Goal: Task Accomplishment & Management: Manage account settings

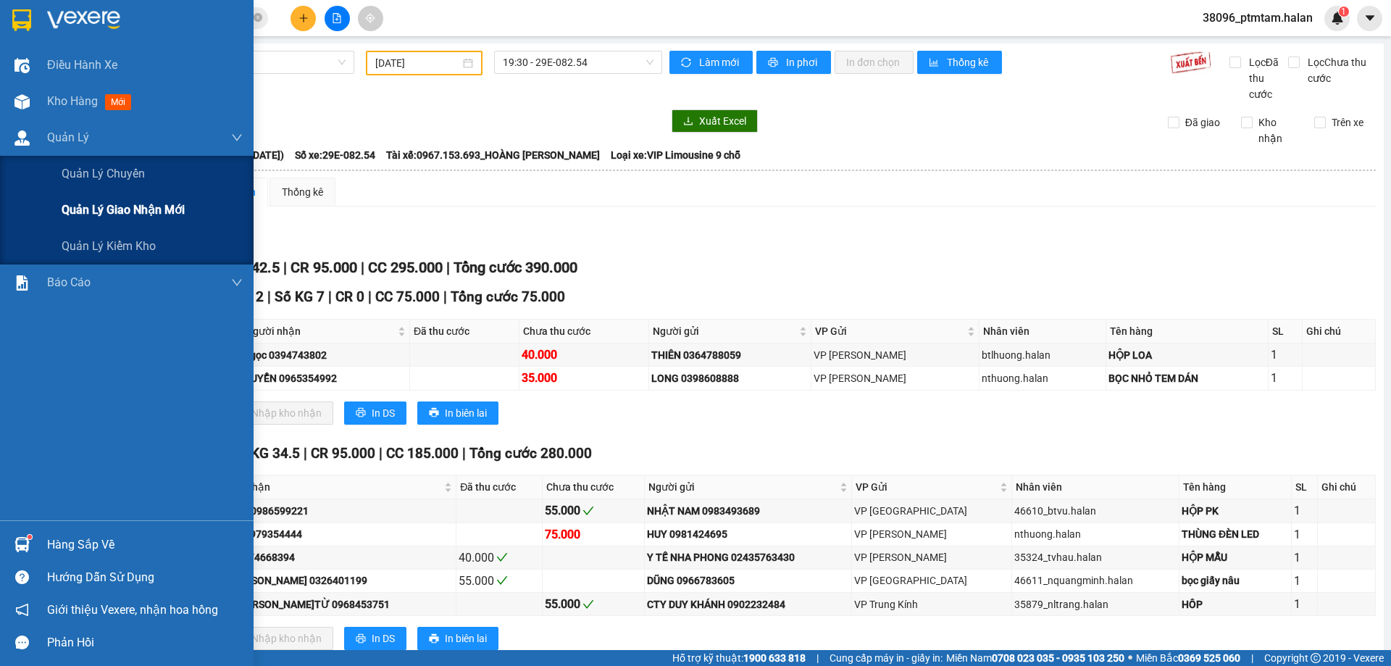
click at [109, 207] on span "Quản lý giao nhận mới" at bounding box center [123, 210] width 123 height 18
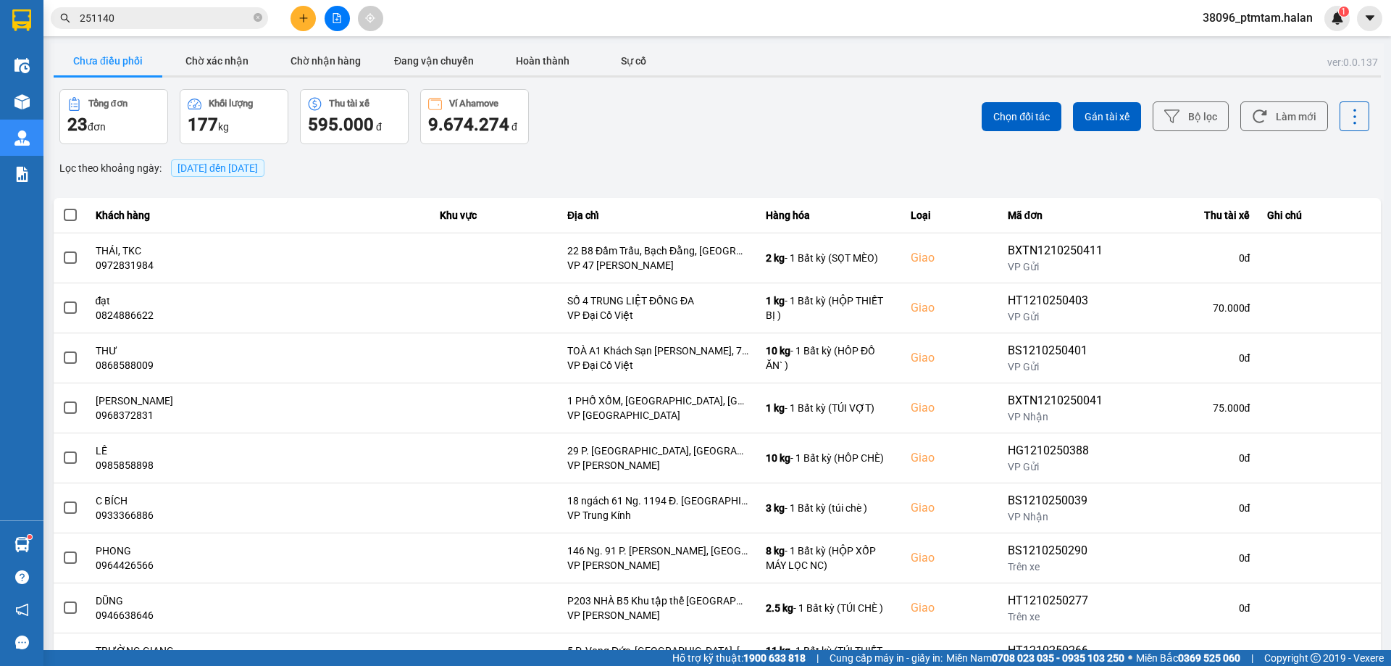
click at [654, 145] on div "ver: 0.0.137 Chưa điều phối Chờ xác nhận Chờ nhận hàng Đang vận chuyển Hoàn thà…" at bounding box center [717, 401] width 1333 height 716
click at [1199, 124] on button "Bộ lọc" at bounding box center [1191, 116] width 76 height 30
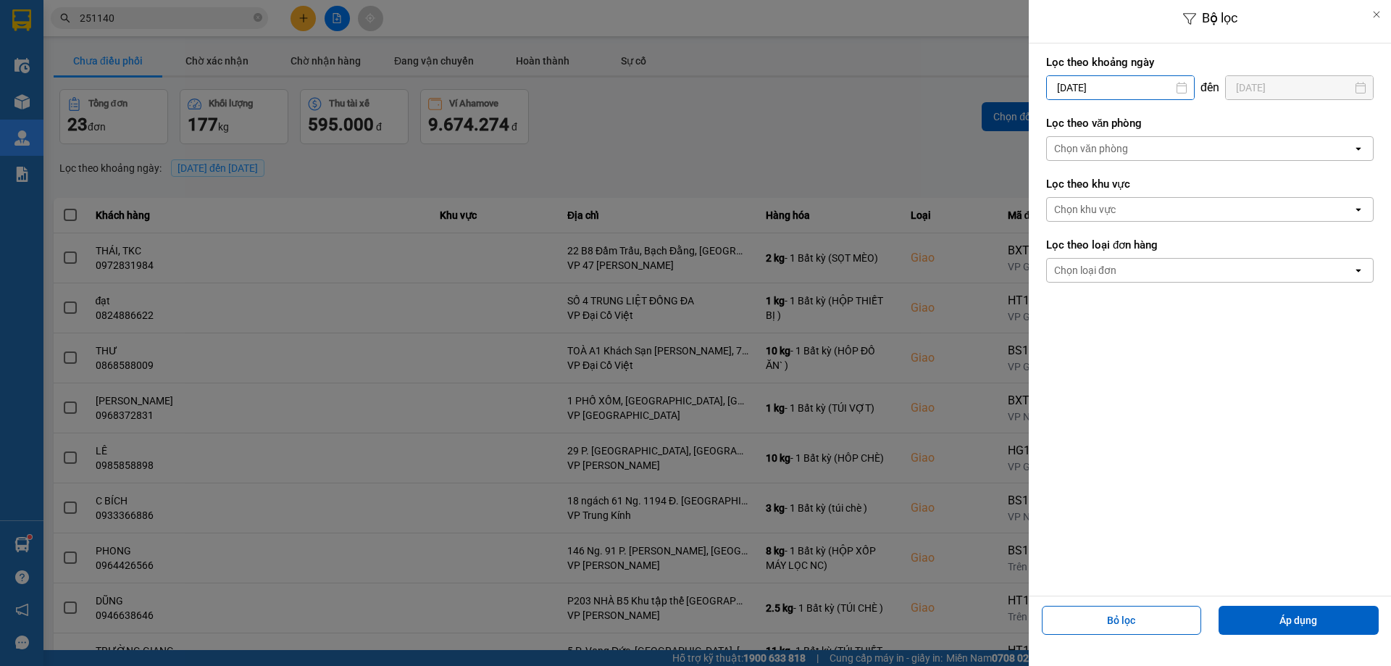
click at [1138, 88] on input "[DATE]" at bounding box center [1120, 87] width 147 height 23
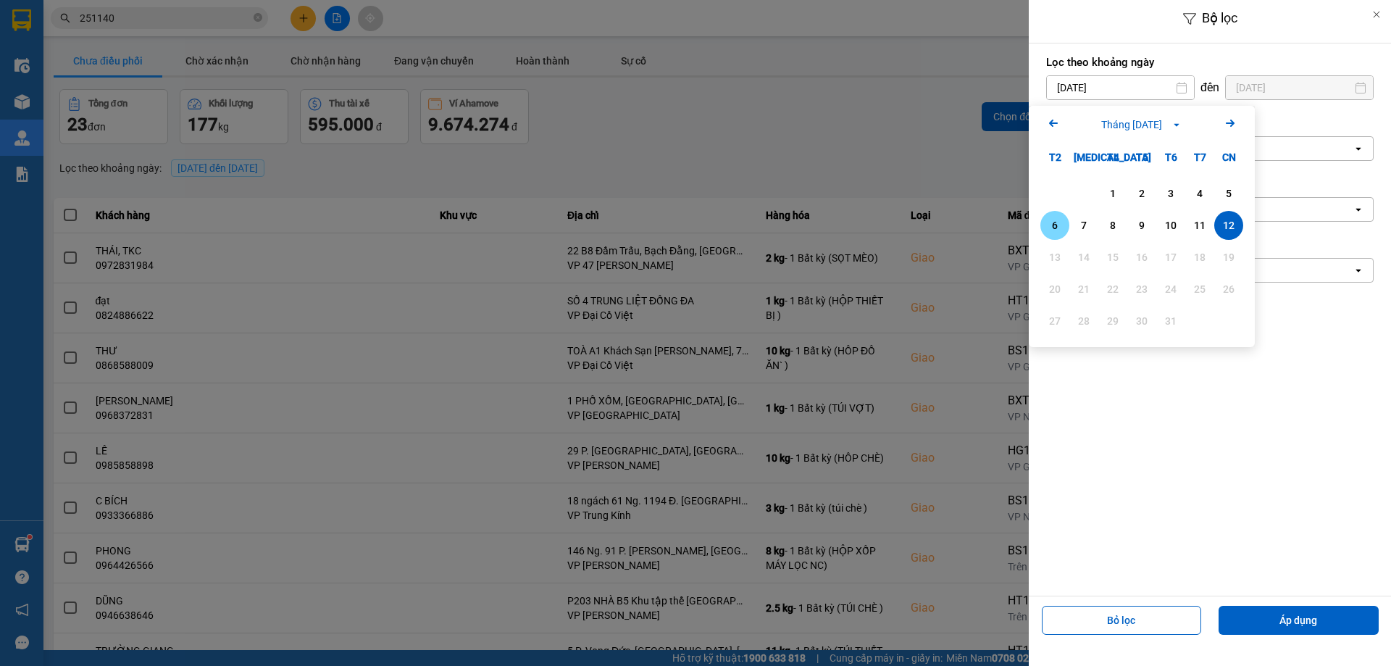
click at [1055, 227] on div "6" at bounding box center [1055, 225] width 20 height 17
type input "[DATE]"
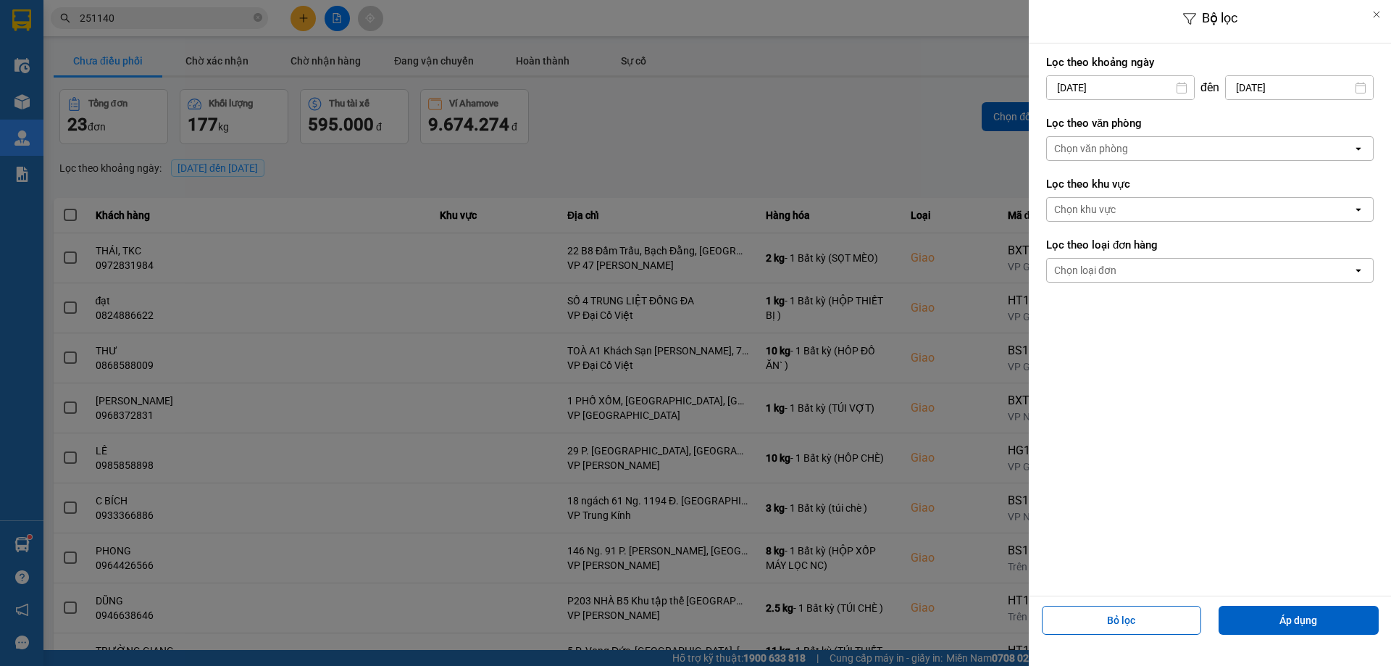
click at [1311, 87] on input "[DATE]" at bounding box center [1299, 87] width 147 height 23
click at [1189, 224] on div "6" at bounding box center [1191, 225] width 20 height 17
type input "[DATE]"
click at [1246, 620] on button "Áp dụng" at bounding box center [1299, 620] width 160 height 29
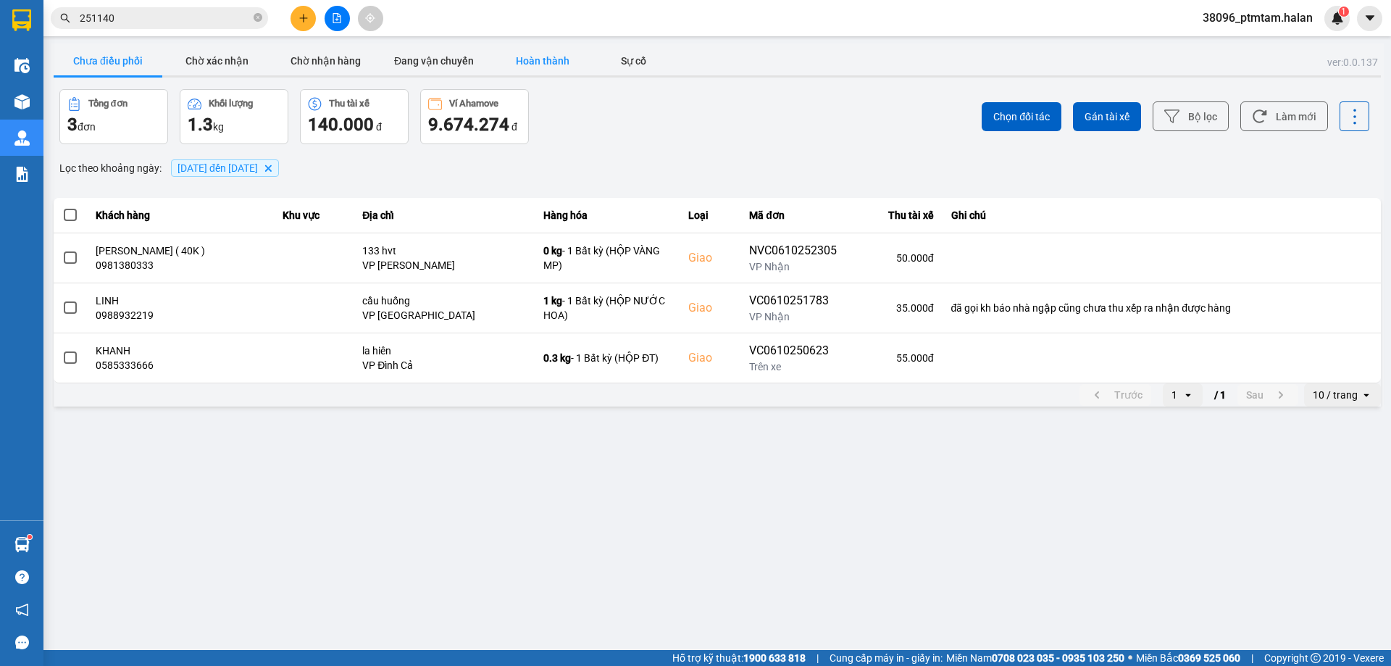
click at [559, 63] on button "Hoàn thành" at bounding box center [542, 60] width 109 height 29
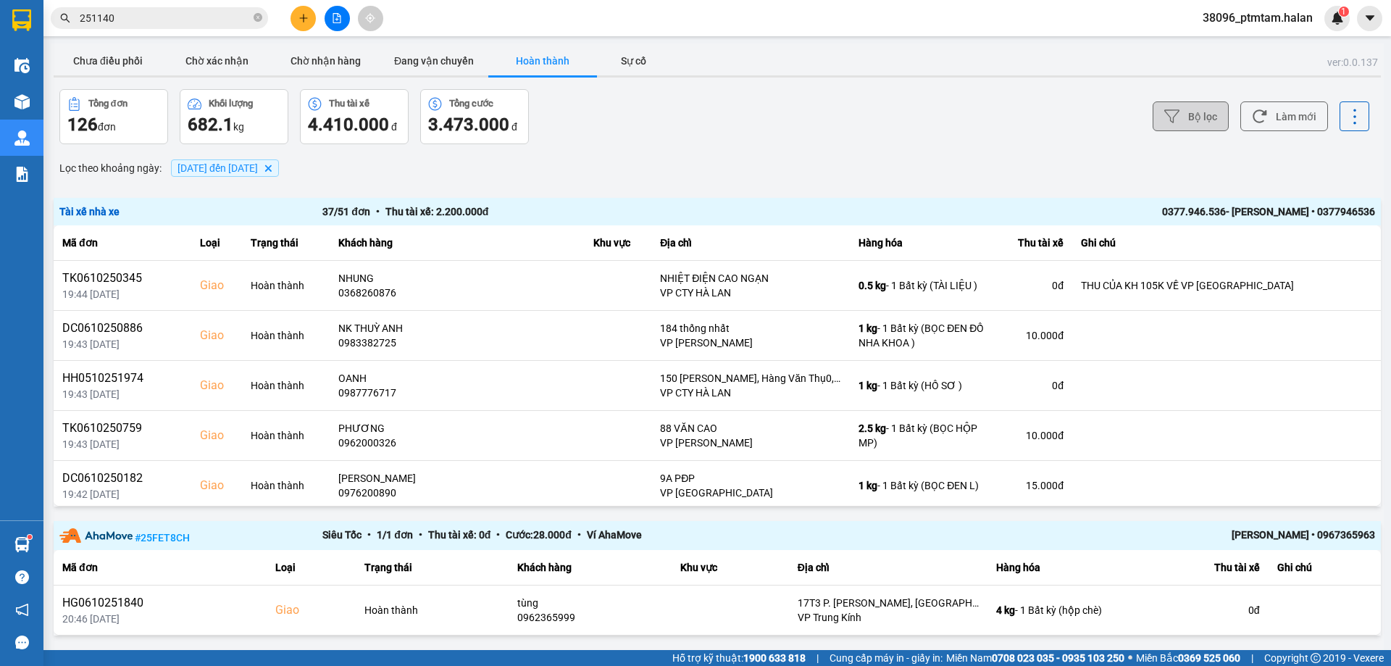
click at [1202, 118] on button "Bộ lọc" at bounding box center [1191, 116] width 76 height 30
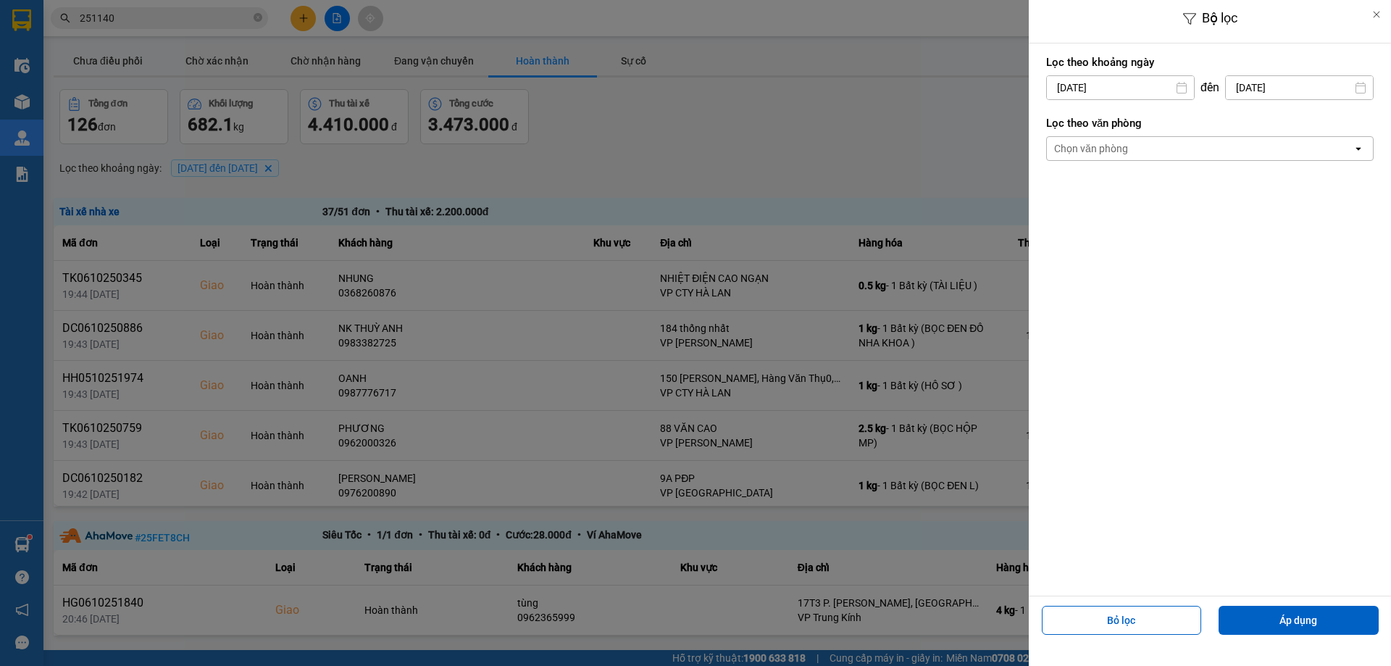
click at [1155, 89] on input "[DATE]" at bounding box center [1120, 87] width 147 height 23
drag, startPoint x: 1295, startPoint y: 267, endPoint x: 1301, endPoint y: 239, distance: 28.9
click at [1297, 267] on div "Lọc theo khoảng [DATE] Press the down arrow key to interact with the calendar a…" at bounding box center [1210, 319] width 362 height 552
click at [1307, 76] on input "[DATE]" at bounding box center [1299, 87] width 147 height 23
click at [1223, 228] on div "7" at bounding box center [1220, 225] width 20 height 17
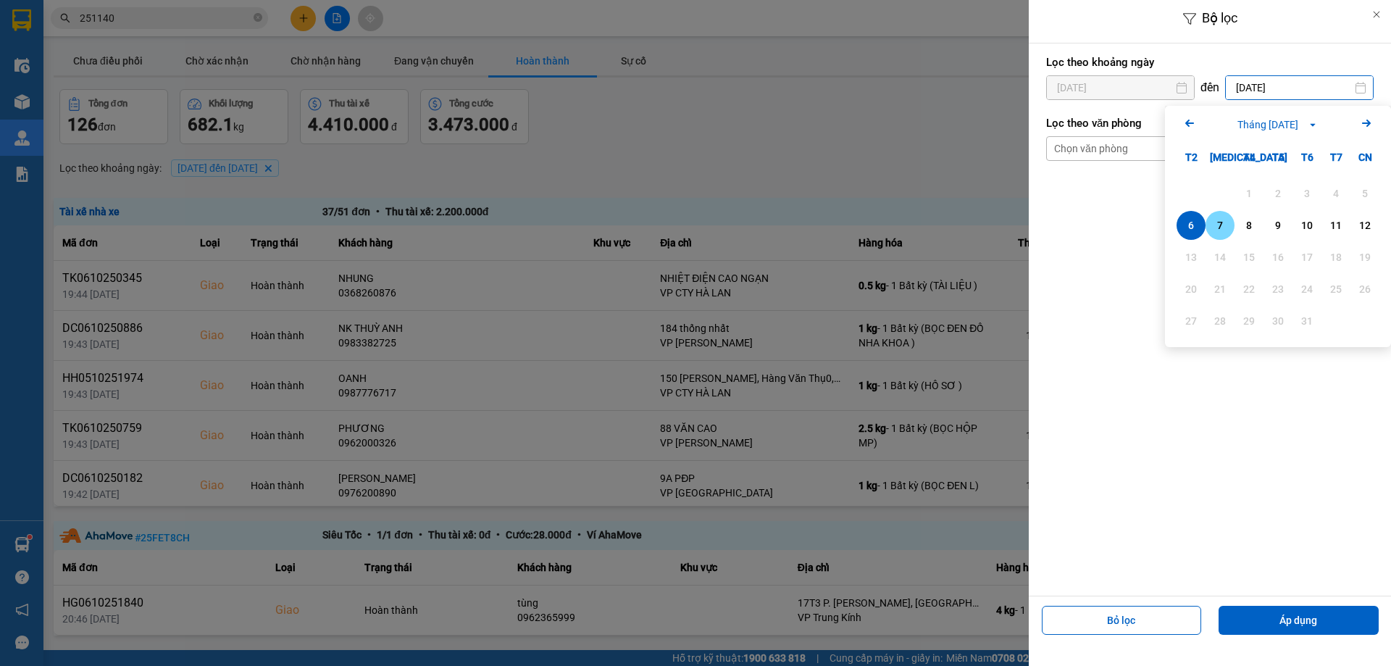
type input "[DATE]"
click at [1132, 89] on input "[DATE]" at bounding box center [1120, 87] width 147 height 23
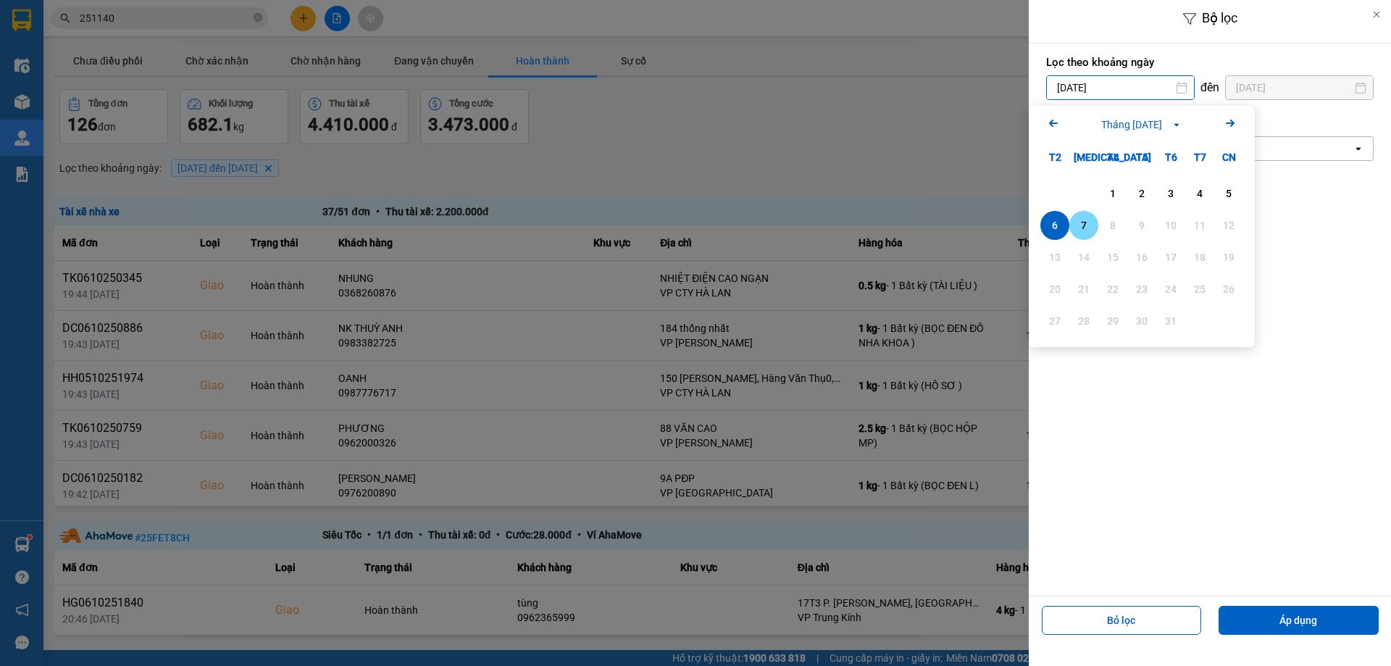
click at [1088, 232] on div "7" at bounding box center [1084, 225] width 20 height 17
type input "[DATE]"
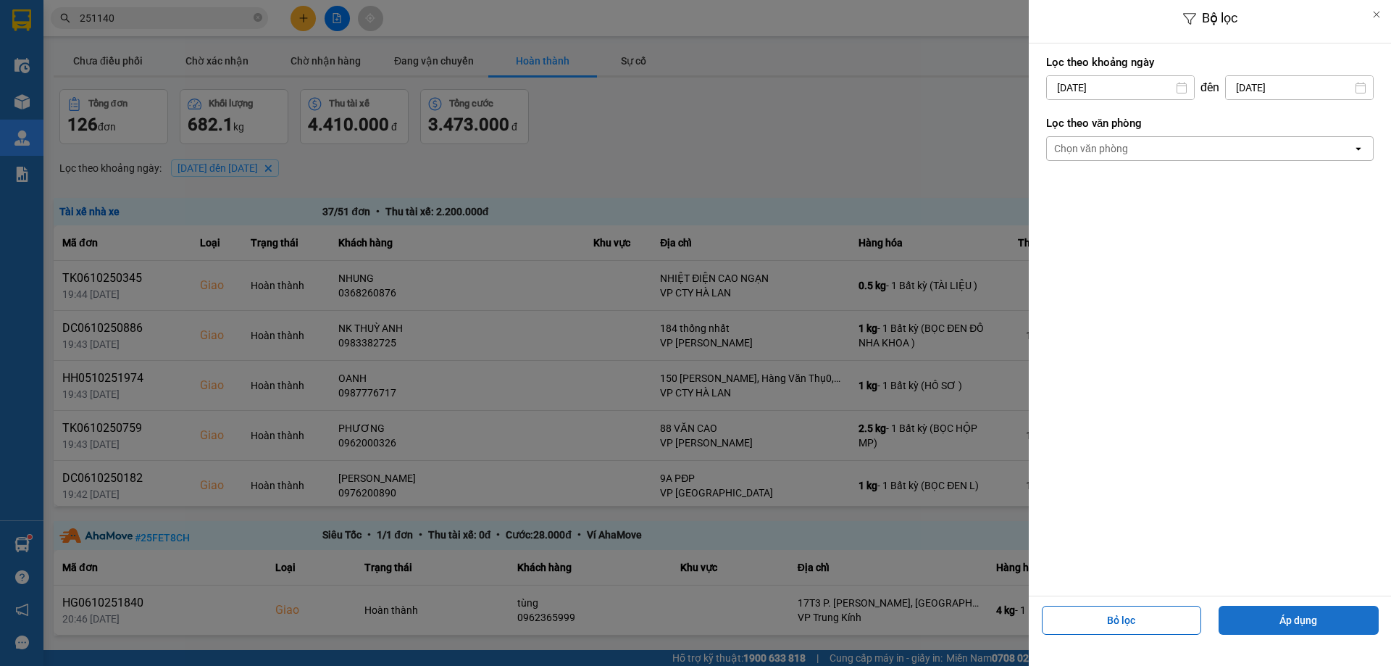
click at [1250, 620] on button "Áp dụng" at bounding box center [1299, 620] width 160 height 29
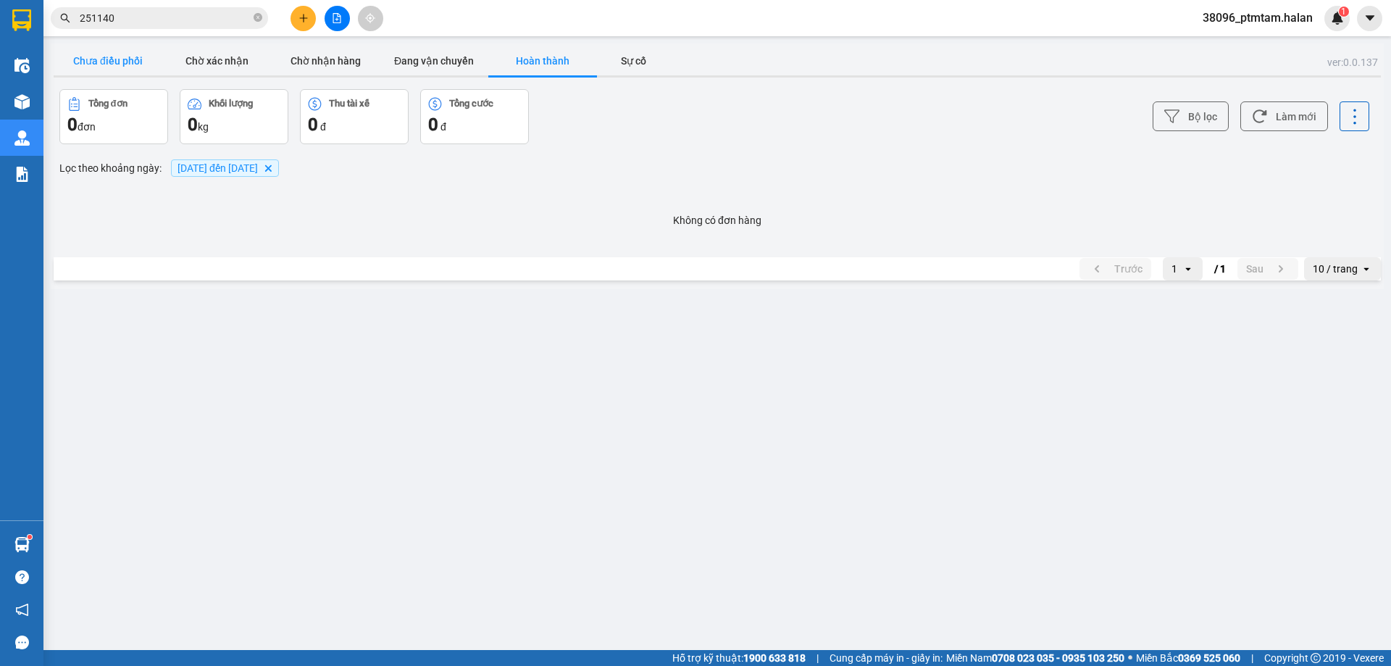
click at [111, 61] on button "Chưa điều phối" at bounding box center [108, 60] width 109 height 29
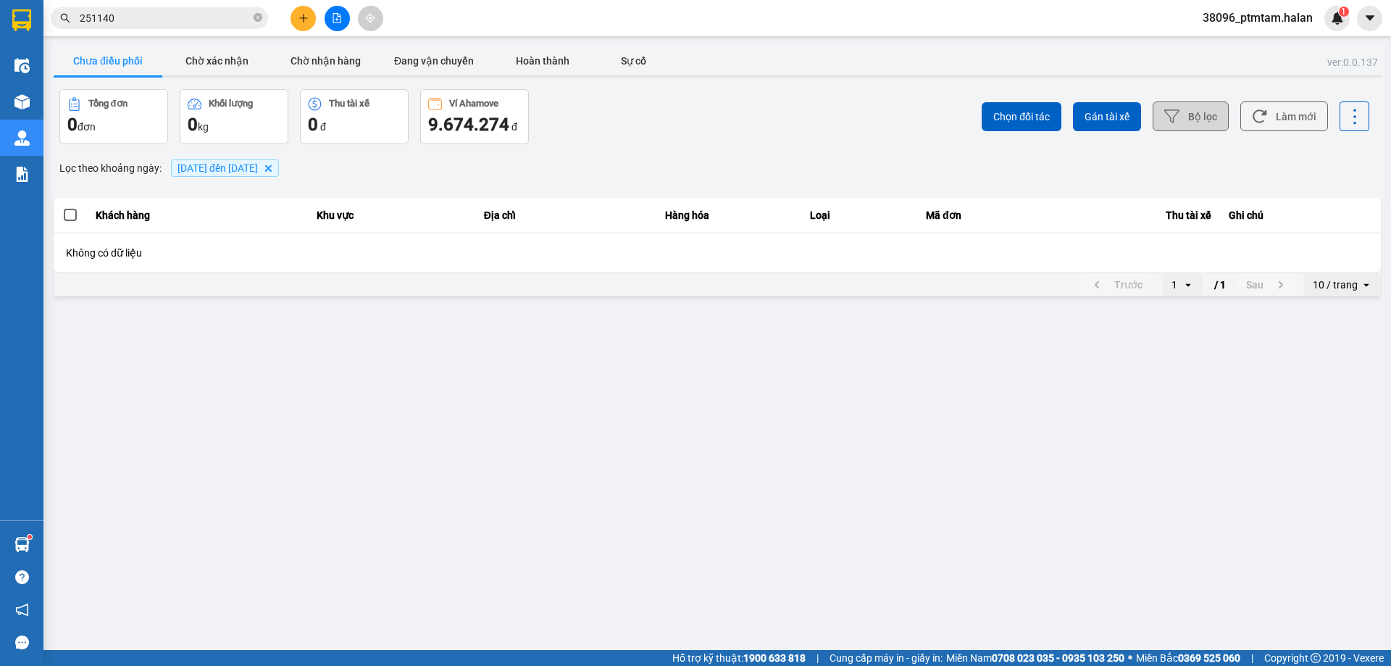
click at [1202, 123] on button "Bộ lọc" at bounding box center [1191, 116] width 76 height 30
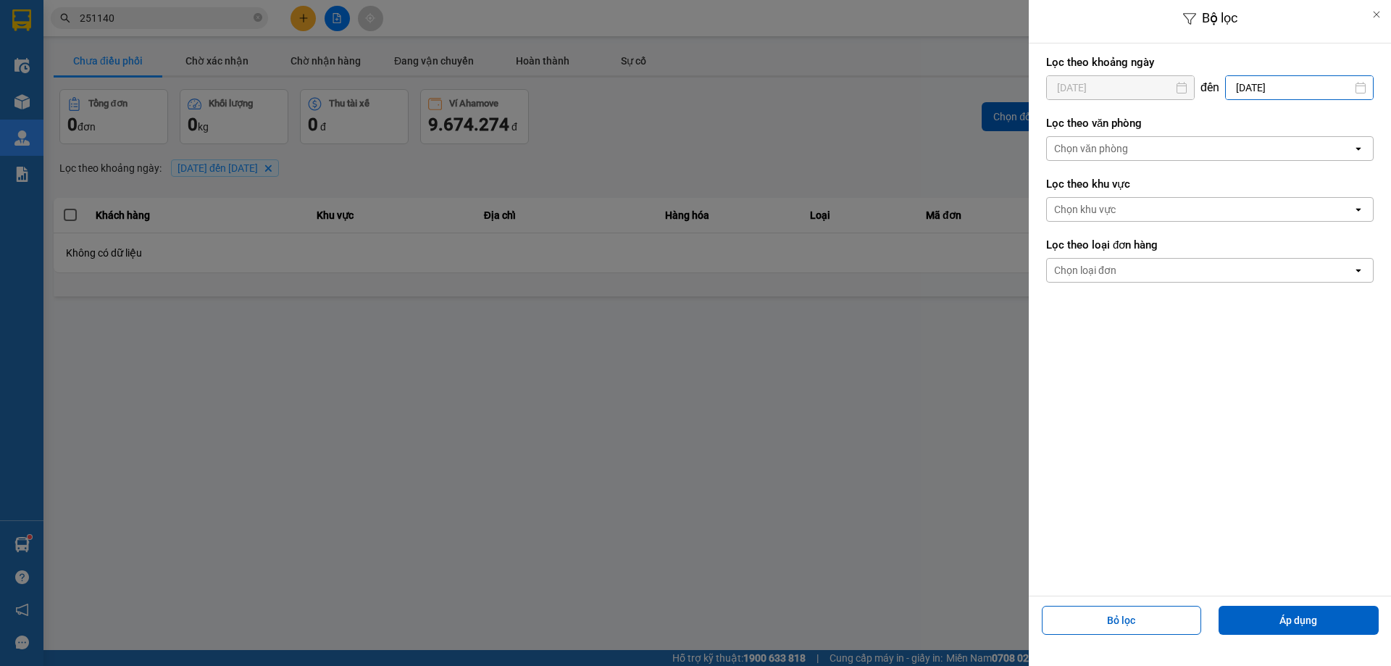
click at [1262, 89] on input "[DATE]" at bounding box center [1299, 87] width 147 height 23
click at [1246, 224] on div "8" at bounding box center [1249, 225] width 20 height 17
type input "[DATE]"
click at [1146, 94] on input "[DATE]" at bounding box center [1120, 87] width 147 height 23
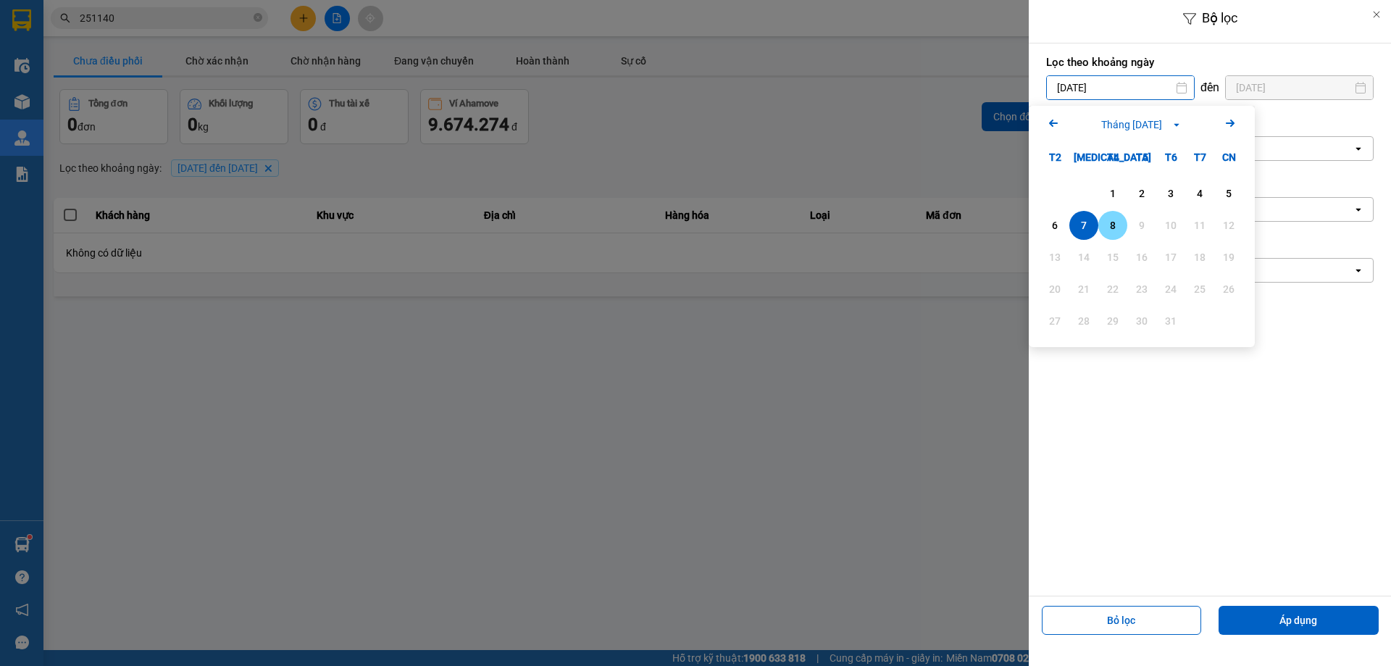
click at [1117, 230] on div "8" at bounding box center [1113, 225] width 20 height 17
type input "[DATE]"
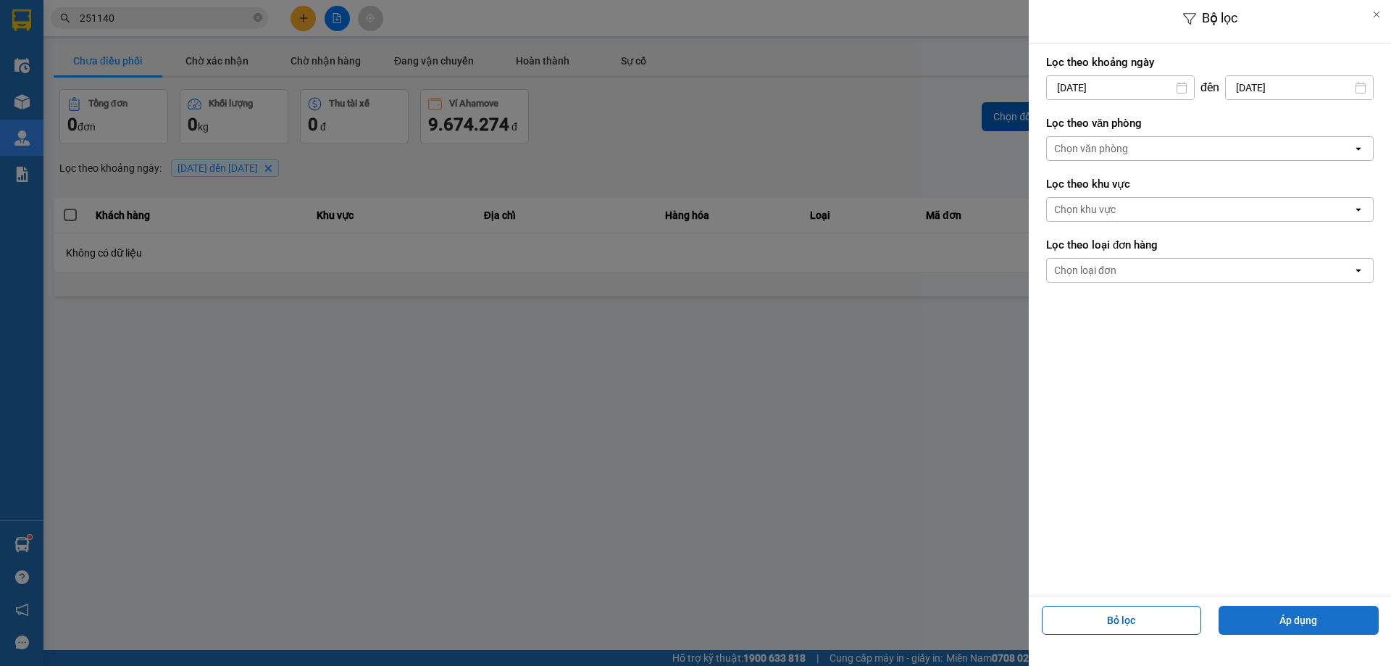
click at [1245, 617] on button "Áp dụng" at bounding box center [1299, 620] width 160 height 29
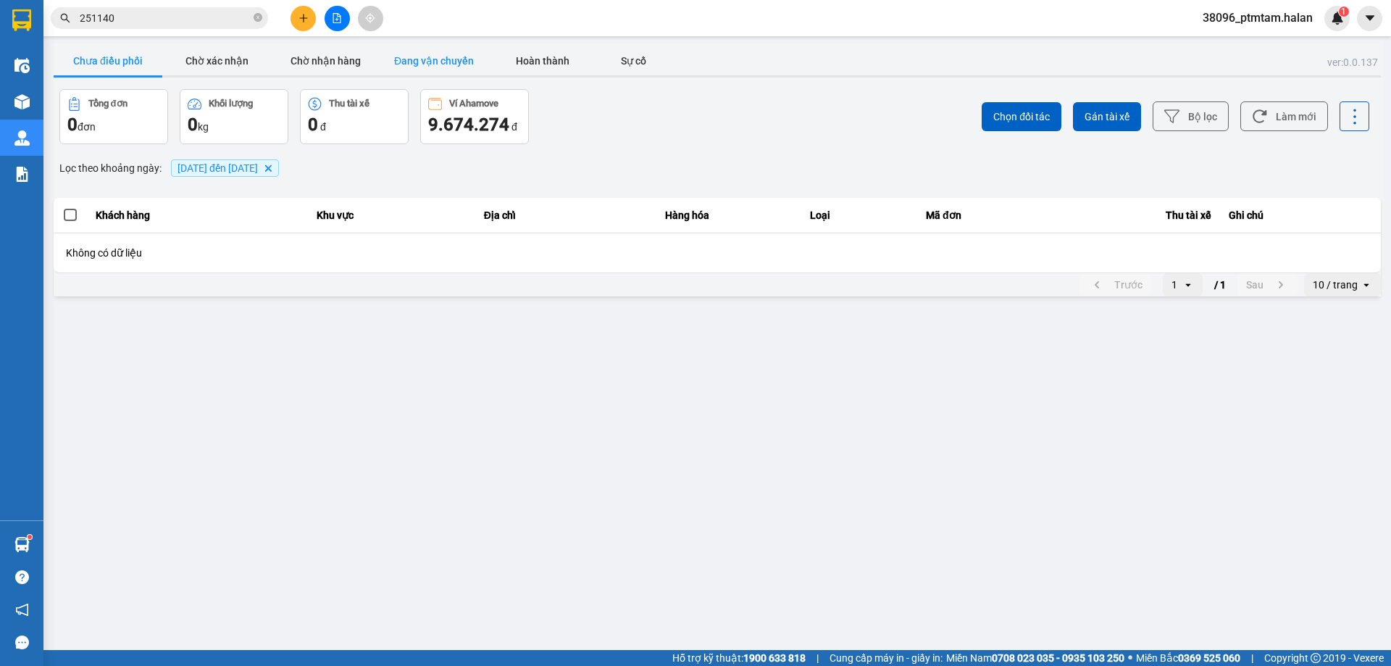
click at [451, 58] on button "Đang vận chuyển" at bounding box center [434, 60] width 109 height 29
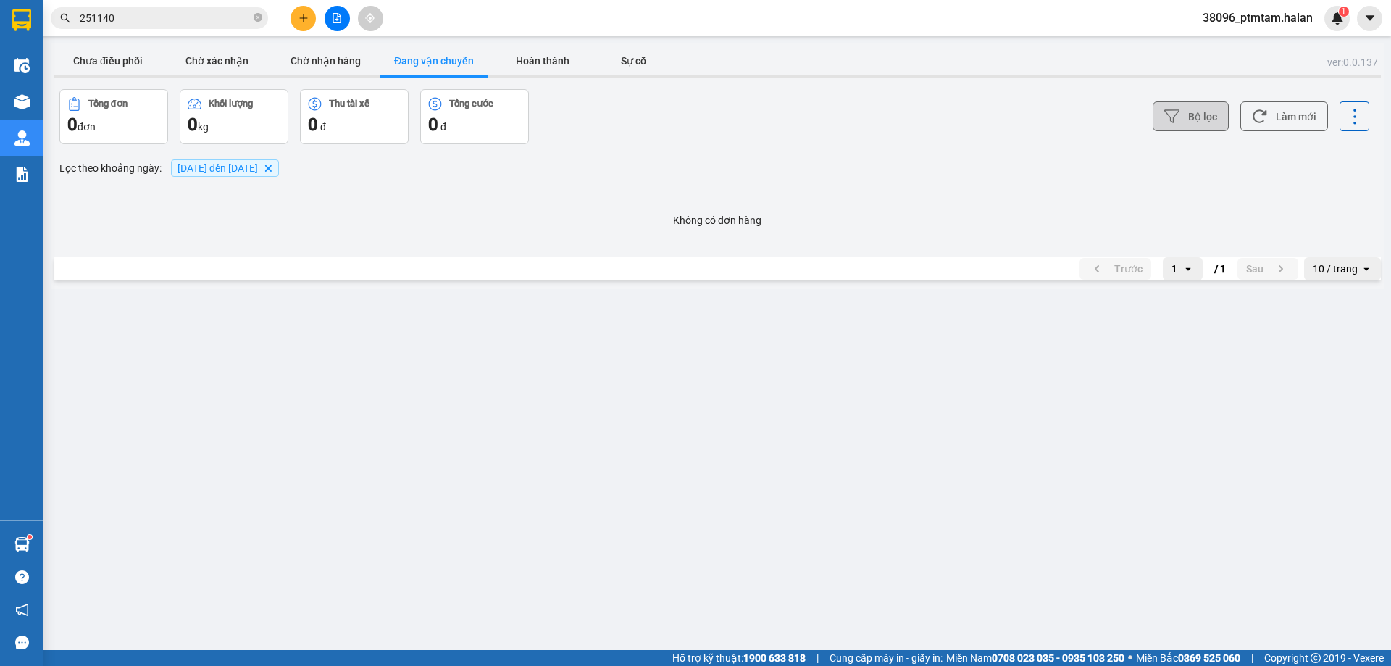
click at [1221, 121] on button "Bộ lọc" at bounding box center [1191, 116] width 76 height 30
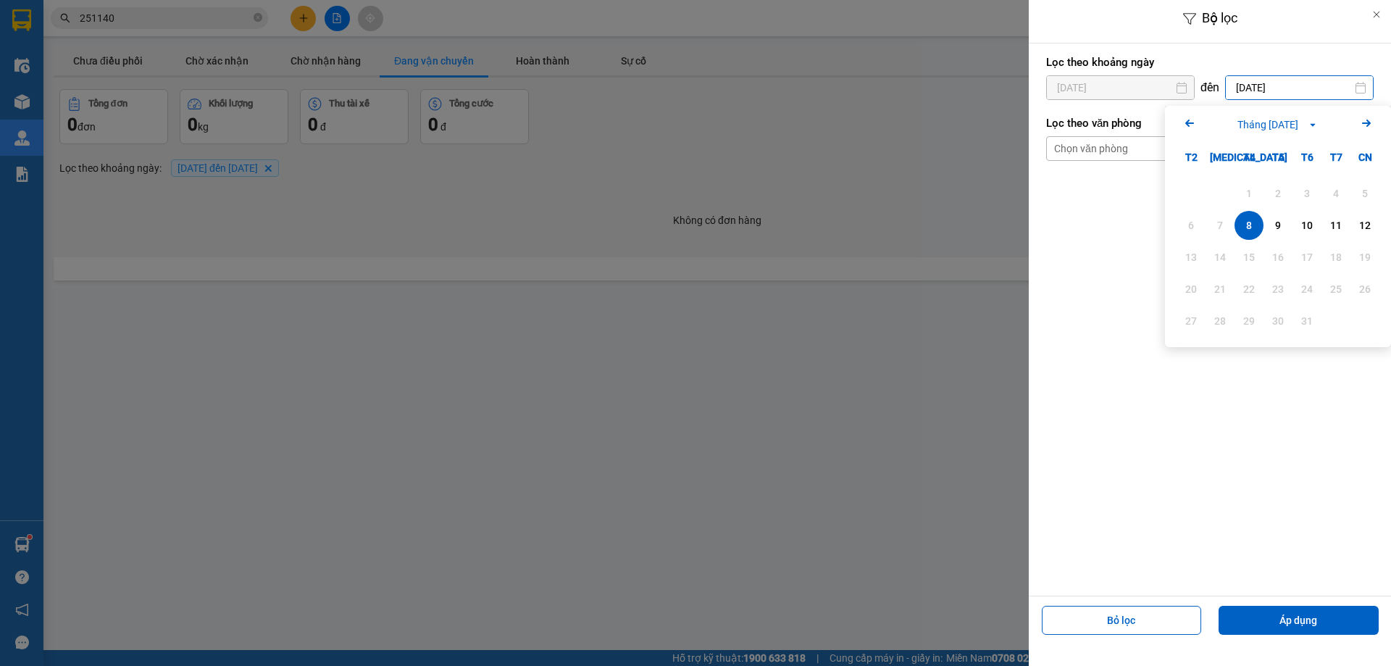
click at [1268, 93] on input "[DATE]" at bounding box center [1299, 87] width 147 height 23
click at [1276, 225] on div "9" at bounding box center [1278, 225] width 20 height 17
type input "[DATE]"
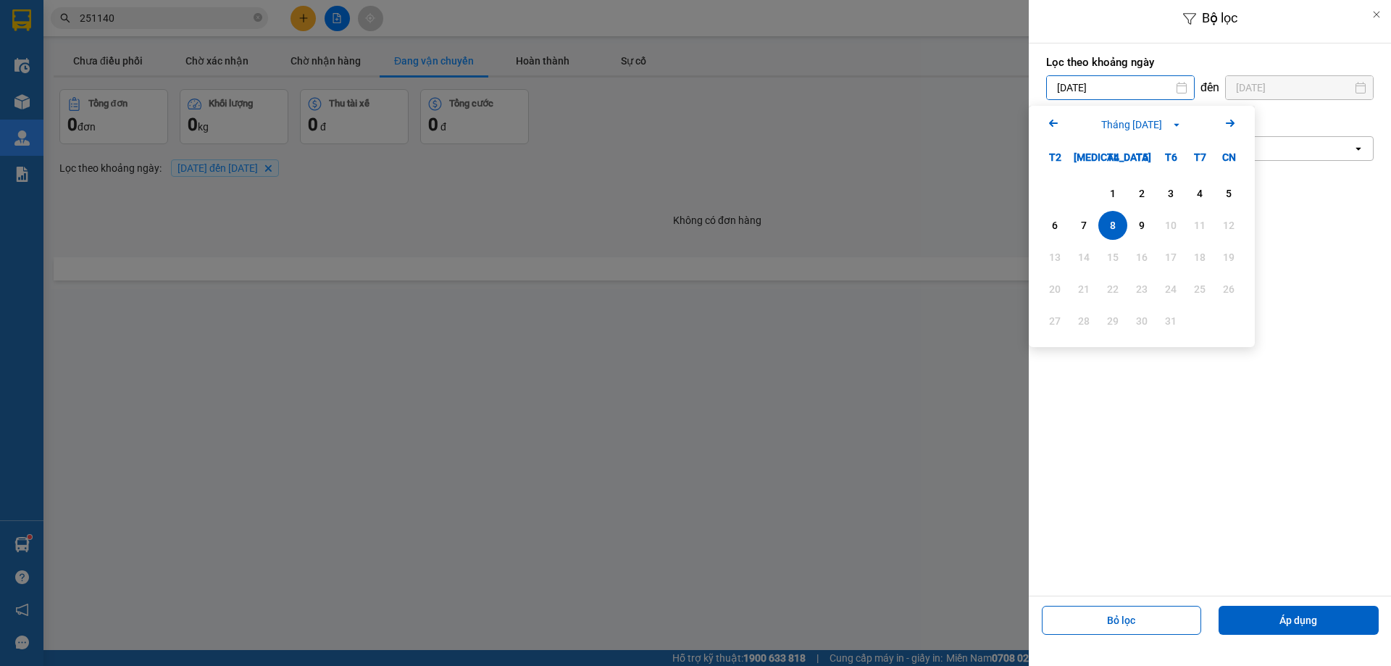
click at [1141, 93] on input "[DATE]" at bounding box center [1120, 87] width 147 height 23
click at [1146, 230] on div "9" at bounding box center [1142, 225] width 20 height 17
type input "[DATE]"
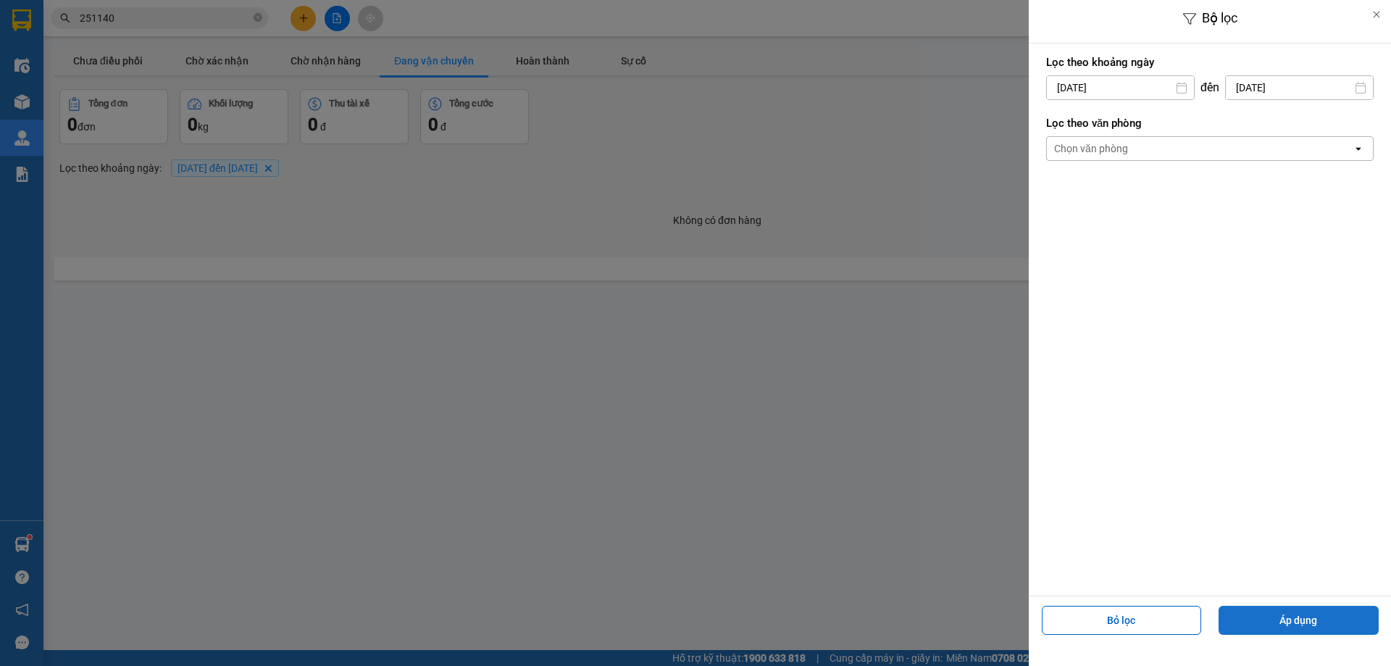
click at [1244, 625] on button "Áp dụng" at bounding box center [1299, 620] width 160 height 29
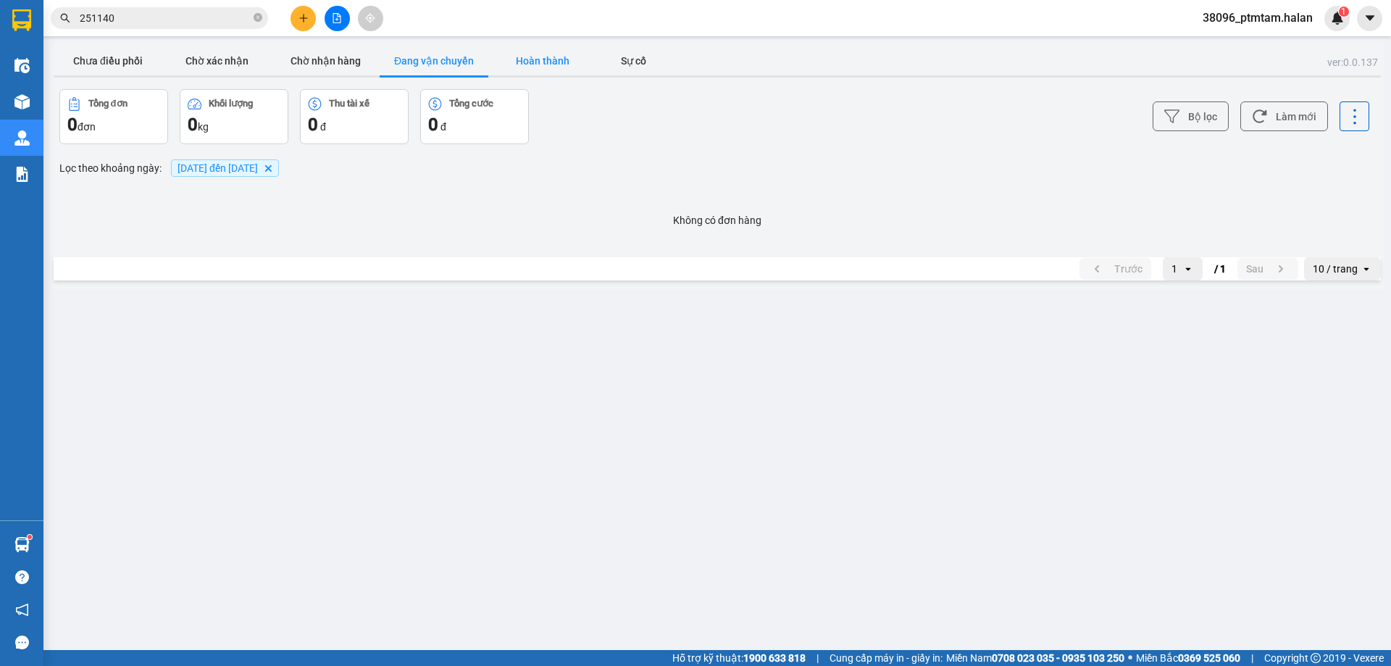
click at [558, 60] on button "Hoàn thành" at bounding box center [542, 60] width 109 height 29
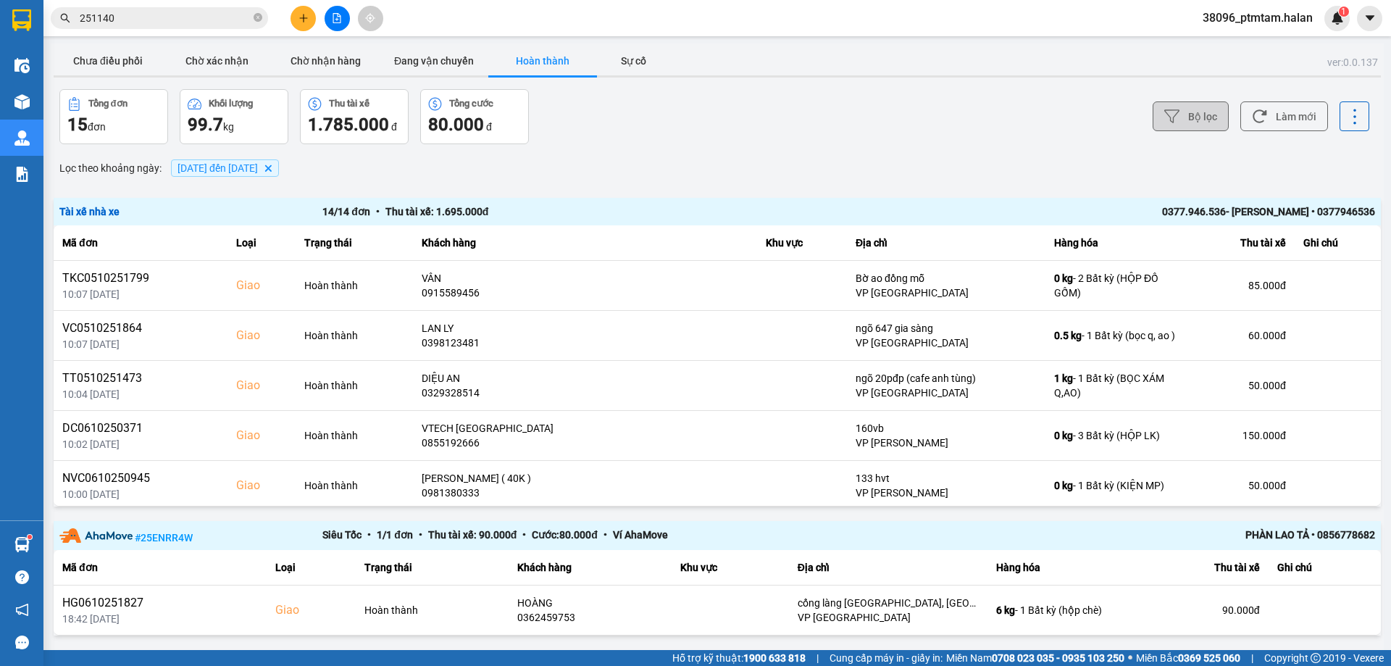
click at [1199, 115] on button "Bộ lọc" at bounding box center [1191, 116] width 76 height 30
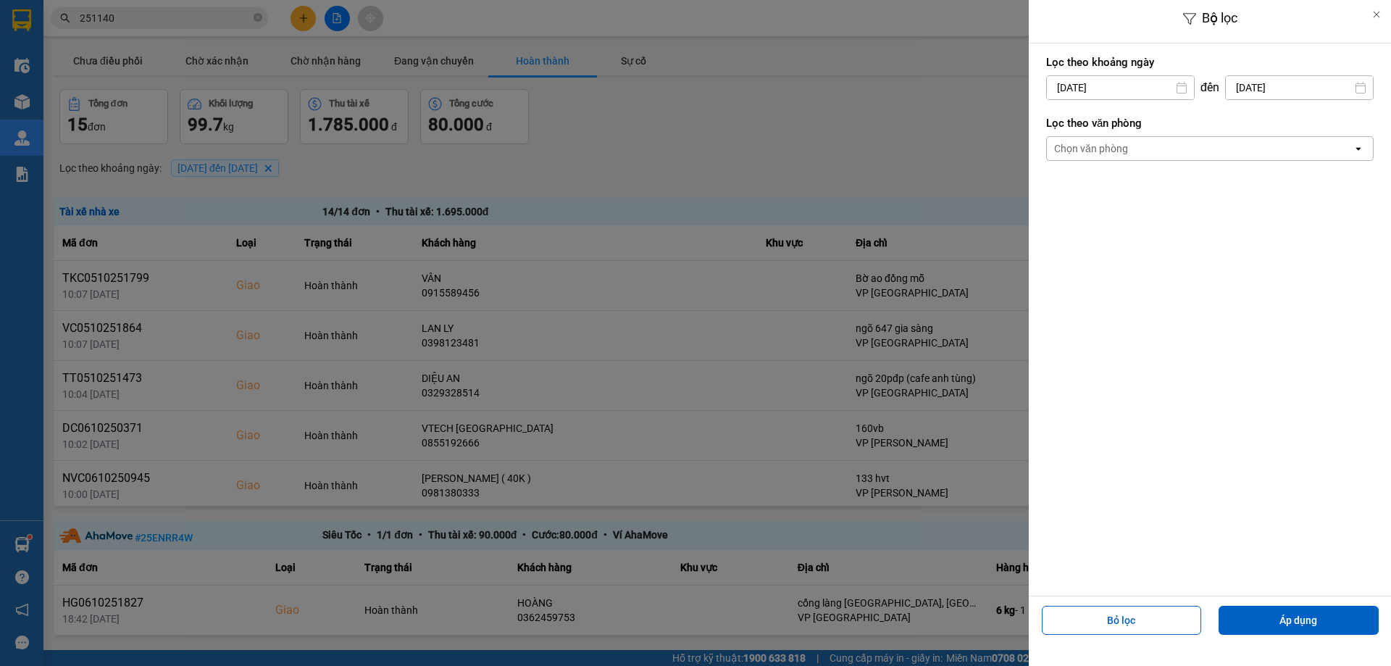
click at [1279, 91] on input "[DATE]" at bounding box center [1299, 87] width 147 height 23
click at [1316, 222] on div "10" at bounding box center [1307, 225] width 20 height 17
type input "[DATE]"
click at [1116, 86] on input "[DATE]" at bounding box center [1120, 87] width 147 height 23
click at [1178, 220] on div "10" at bounding box center [1171, 225] width 20 height 17
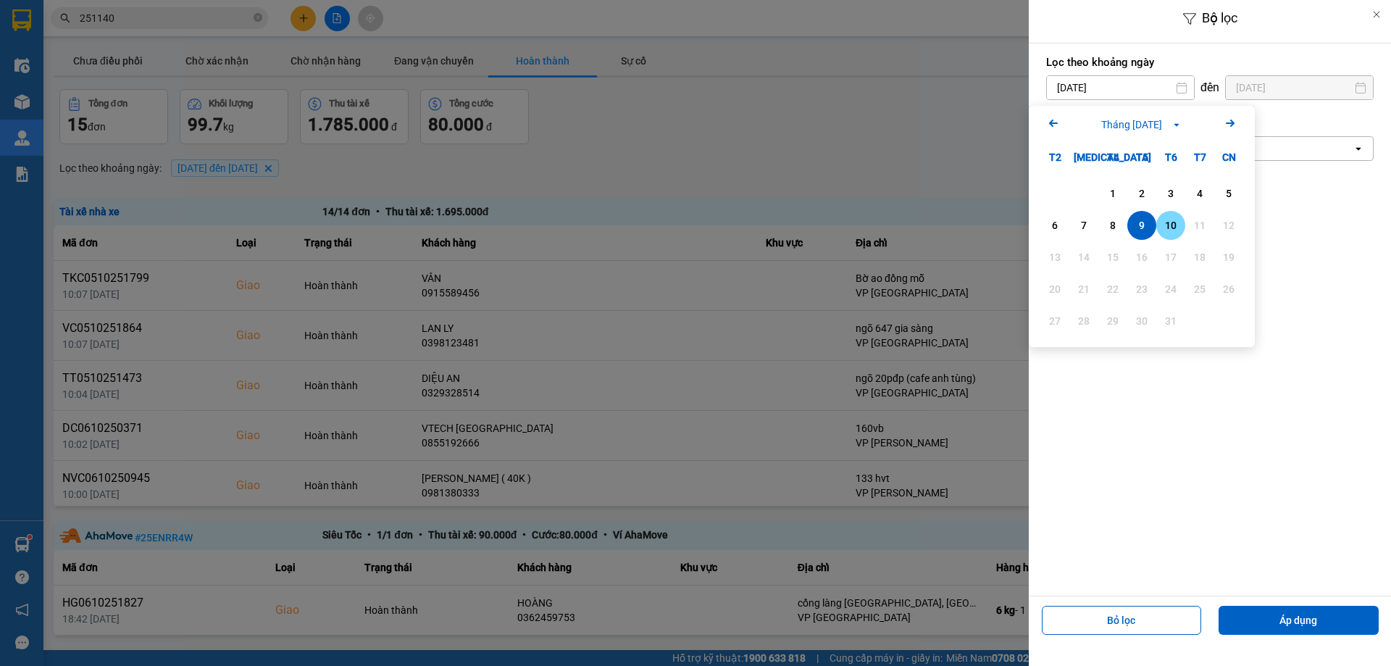
type input "[DATE]"
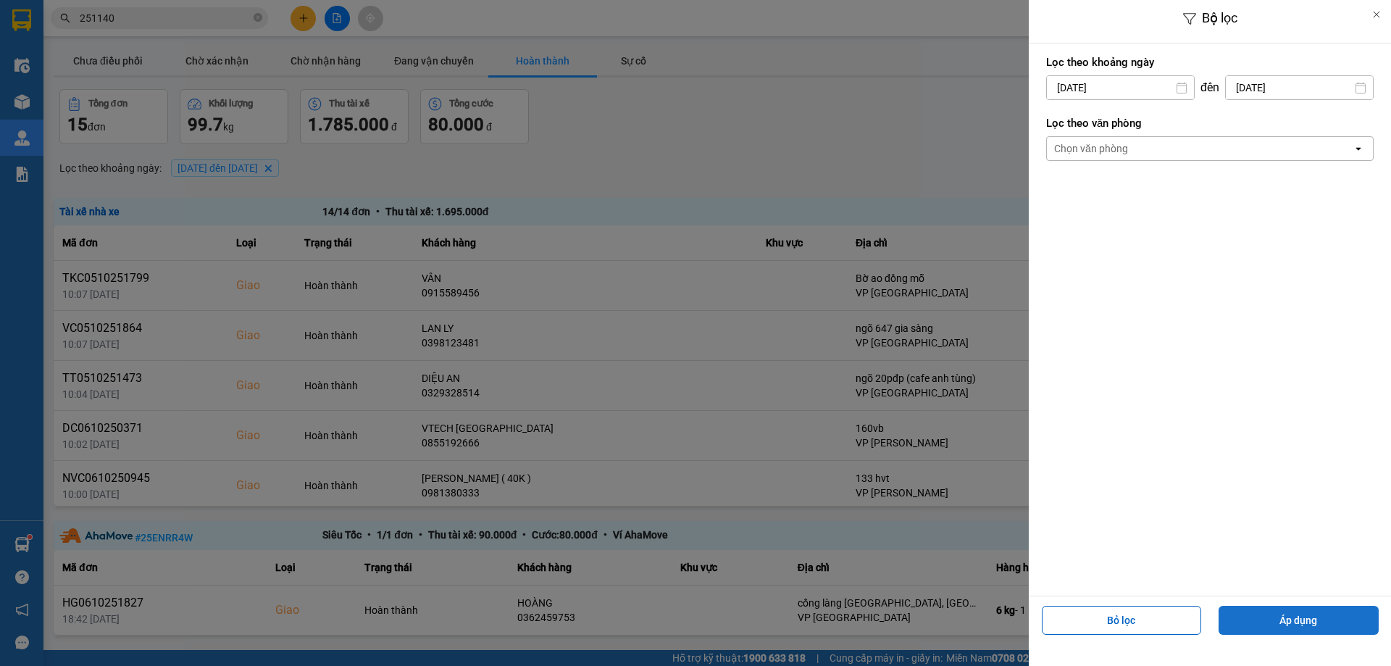
click at [1240, 619] on button "Áp dụng" at bounding box center [1299, 620] width 160 height 29
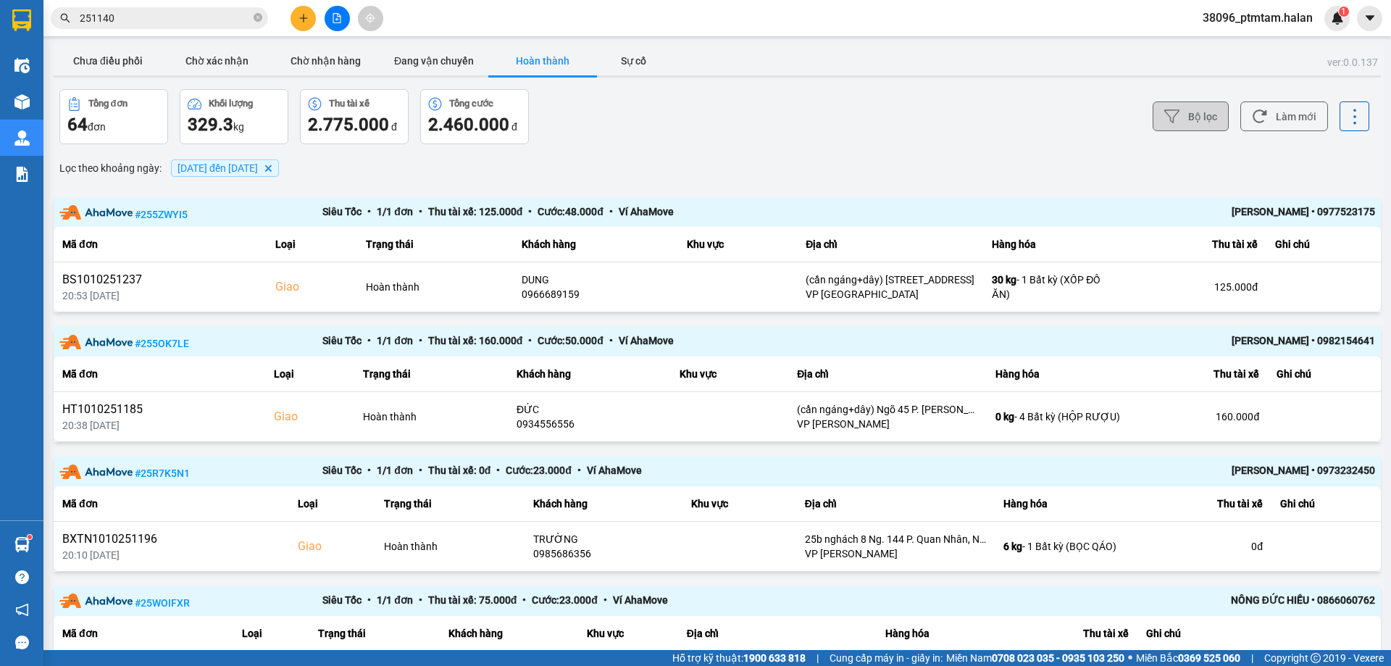
click at [1169, 115] on icon at bounding box center [1172, 116] width 15 height 15
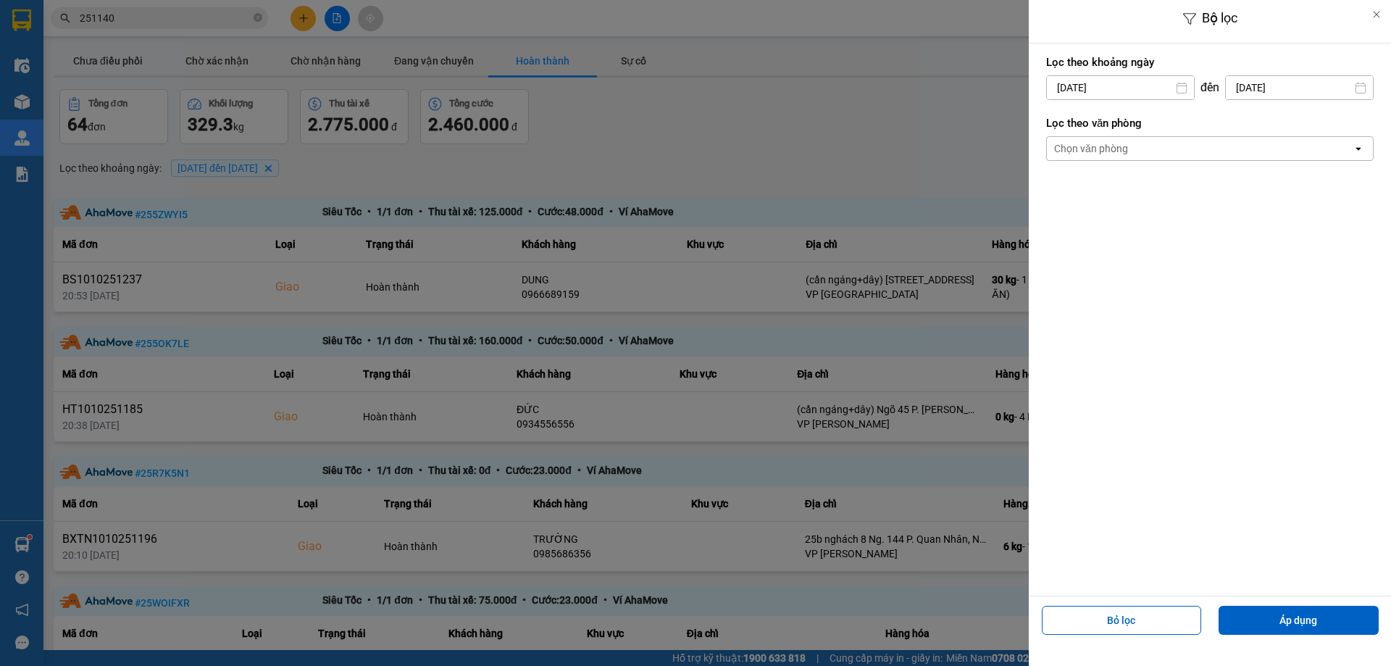
click at [1275, 90] on input "[DATE]" at bounding box center [1299, 87] width 147 height 23
click at [1334, 222] on div "11" at bounding box center [1336, 225] width 20 height 17
type input "[DATE]"
click at [1196, 223] on div "11" at bounding box center [1200, 225] width 20 height 17
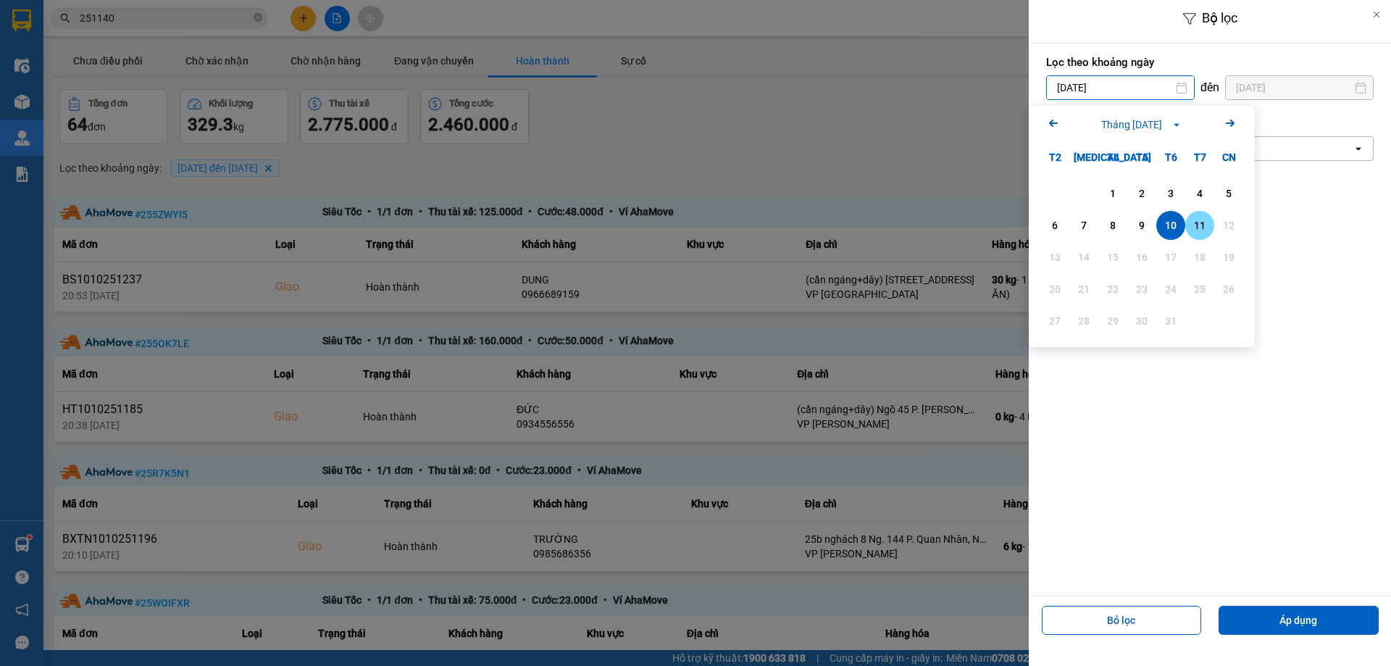
type input "[DATE]"
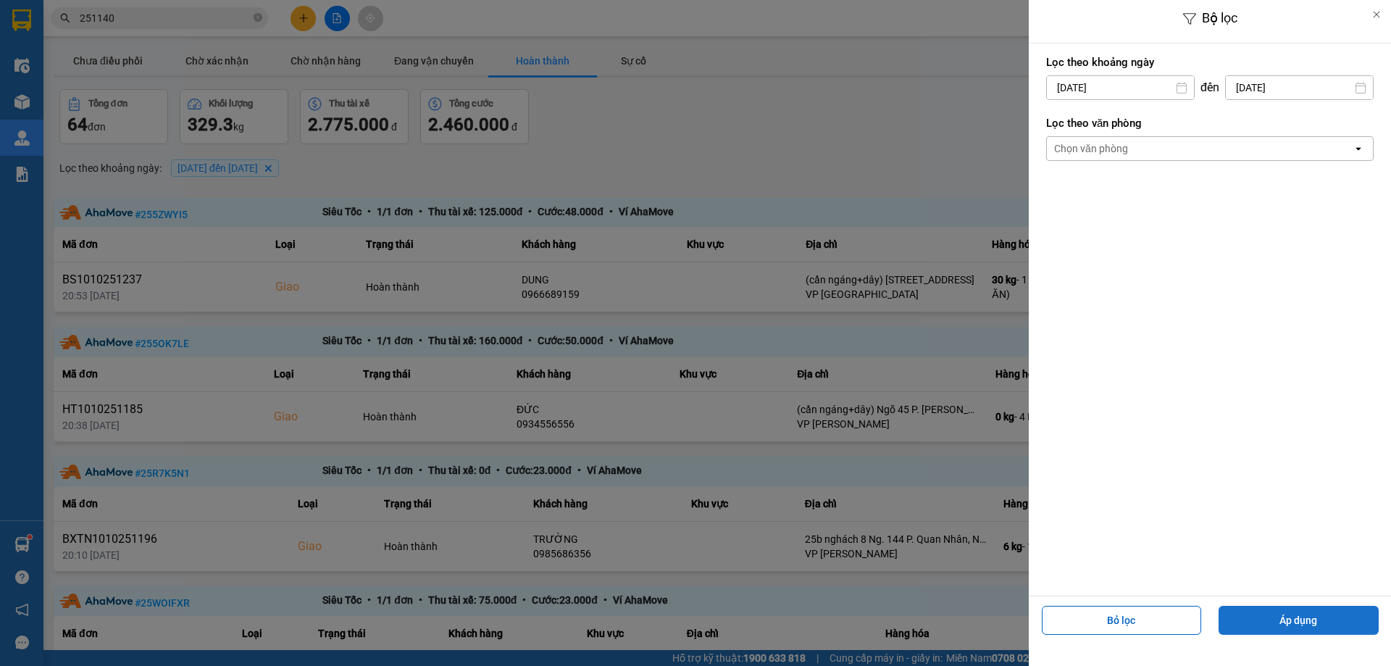
click at [1292, 621] on button "Áp dụng" at bounding box center [1299, 620] width 160 height 29
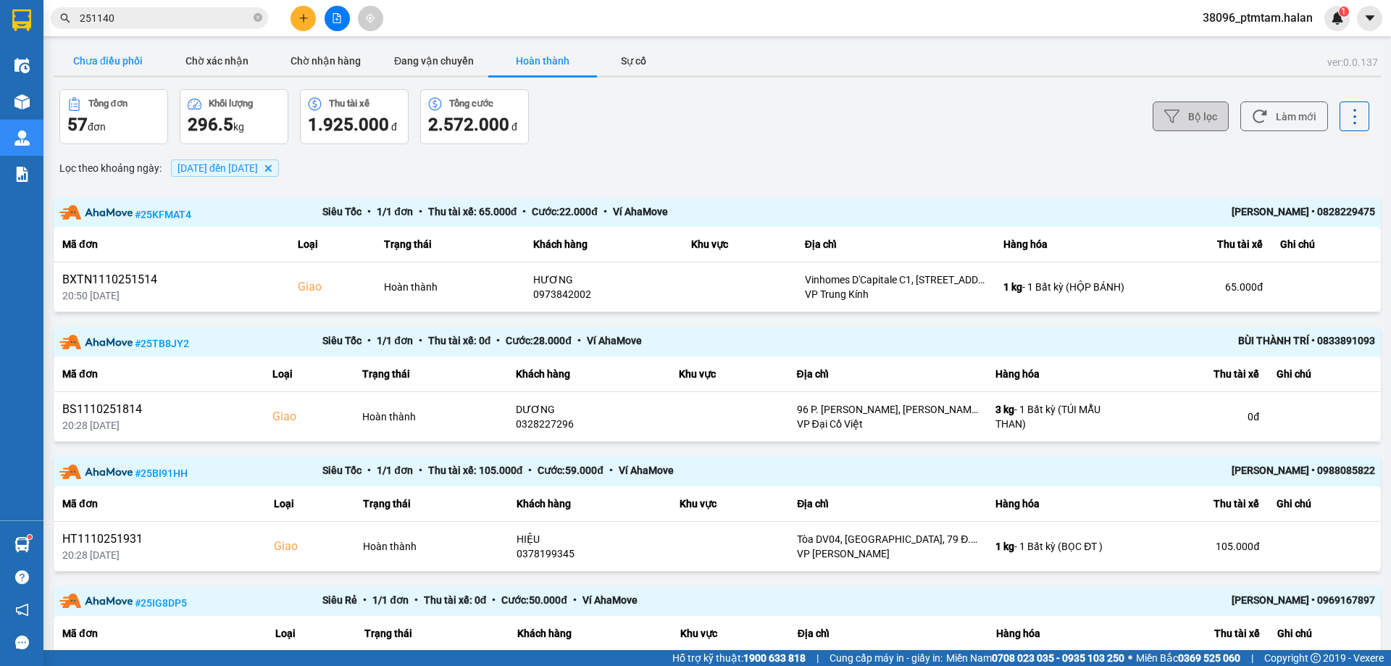
click at [111, 62] on button "Chưa điều phối" at bounding box center [108, 60] width 109 height 29
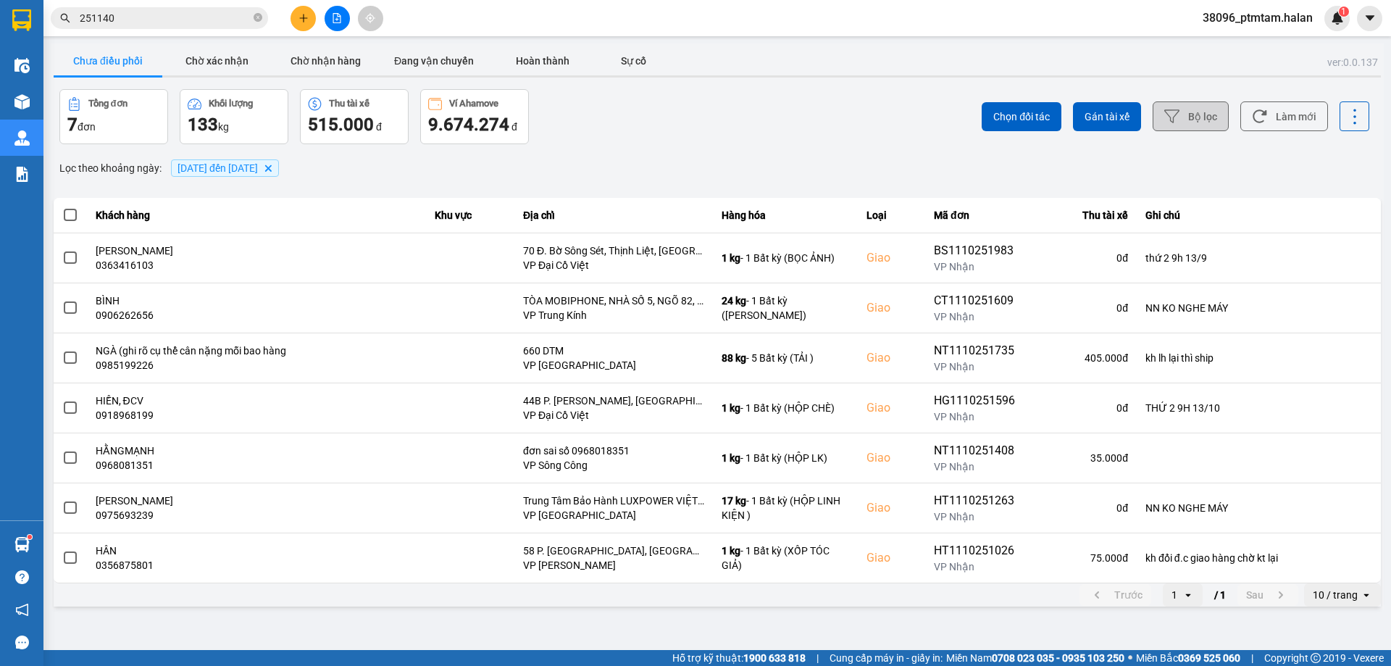
click at [767, 143] on div "Chọn đối tác Gán tài xế Bộ lọc Làm mới" at bounding box center [1042, 116] width 655 height 55
click at [646, 113] on div "Tổng đơn 7 đơn Khối lượng 133 kg Thu tài xế 515.000 đ Ví Ahamove 9.674.274 đ" at bounding box center [386, 116] width 655 height 55
click at [1286, 122] on button "Làm mới" at bounding box center [1285, 116] width 88 height 30
